Goal: Navigation & Orientation: Find specific page/section

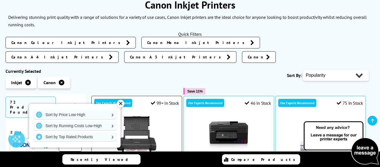
scroll to position [73, 0]
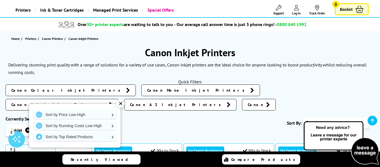
scroll to position [28, 0]
